Goal: Information Seeking & Learning: Check status

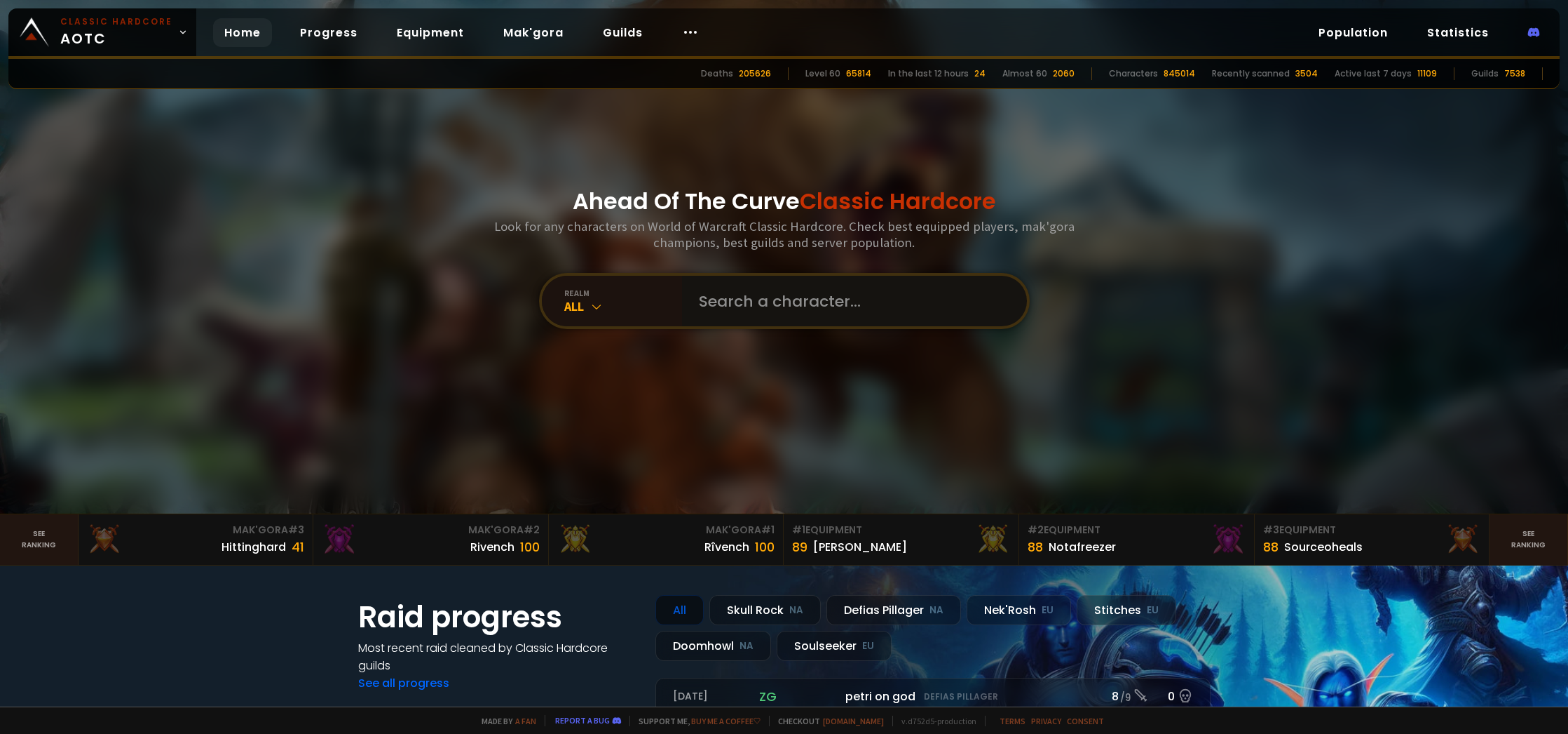
click at [765, 307] on input "text" at bounding box center [851, 301] width 320 height 51
type input "furiossah"
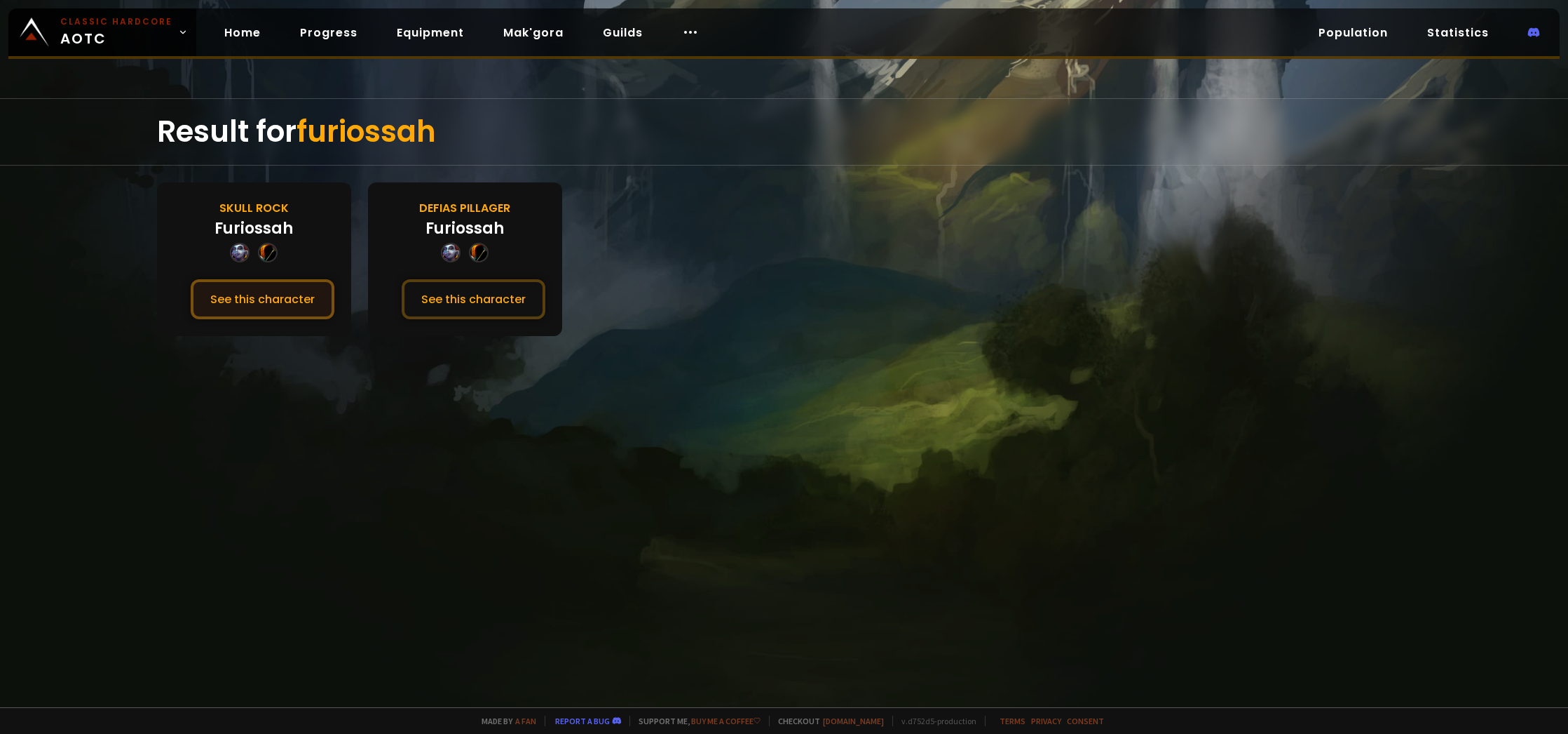
click at [259, 294] on button "See this character" at bounding box center [263, 299] width 143 height 40
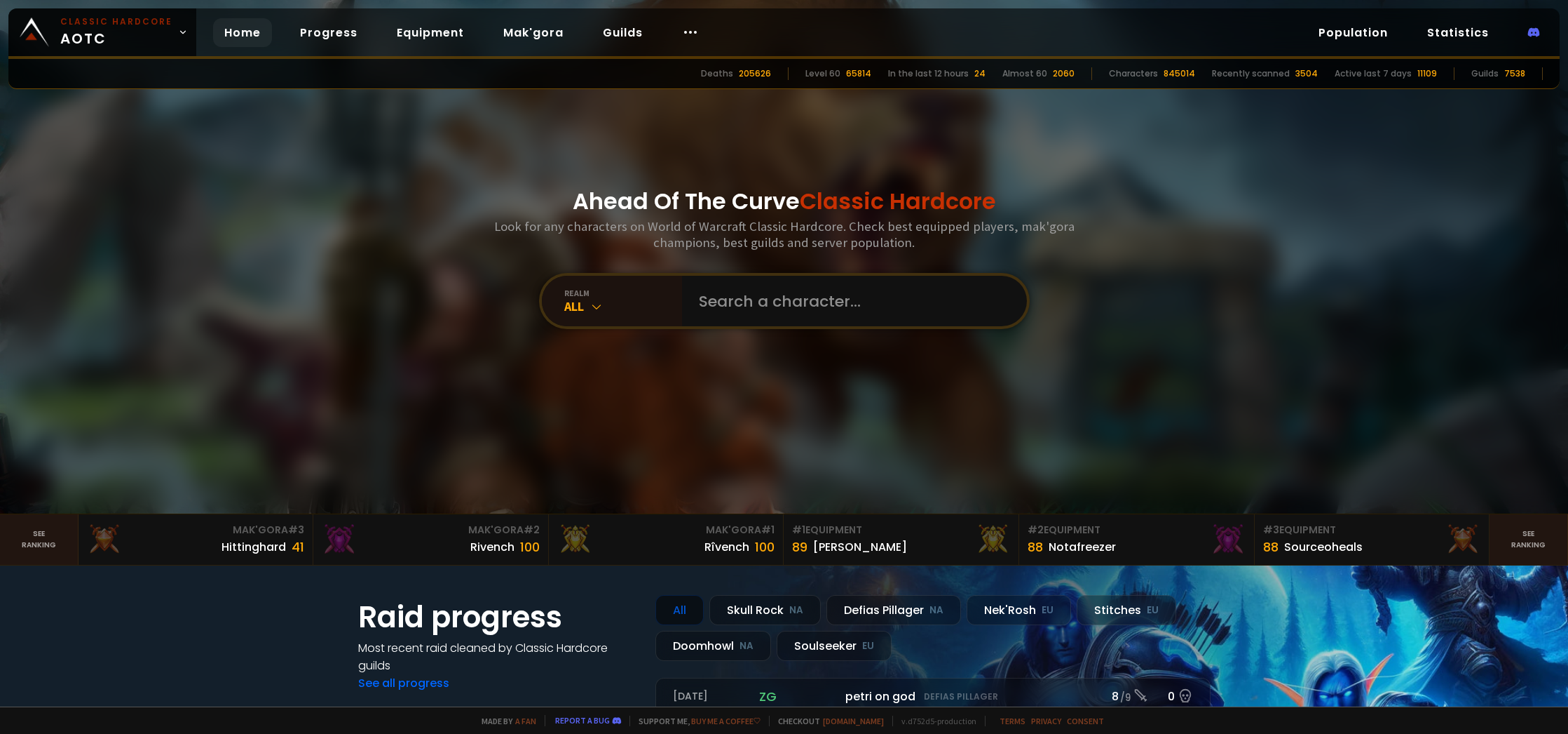
click at [443, 174] on div "Ahead Of The Curve Classic Hardcore Look for any characters on World of Warcraf…" at bounding box center [784, 256] width 845 height 514
